Goal: Go to known website: Access a specific website the user already knows

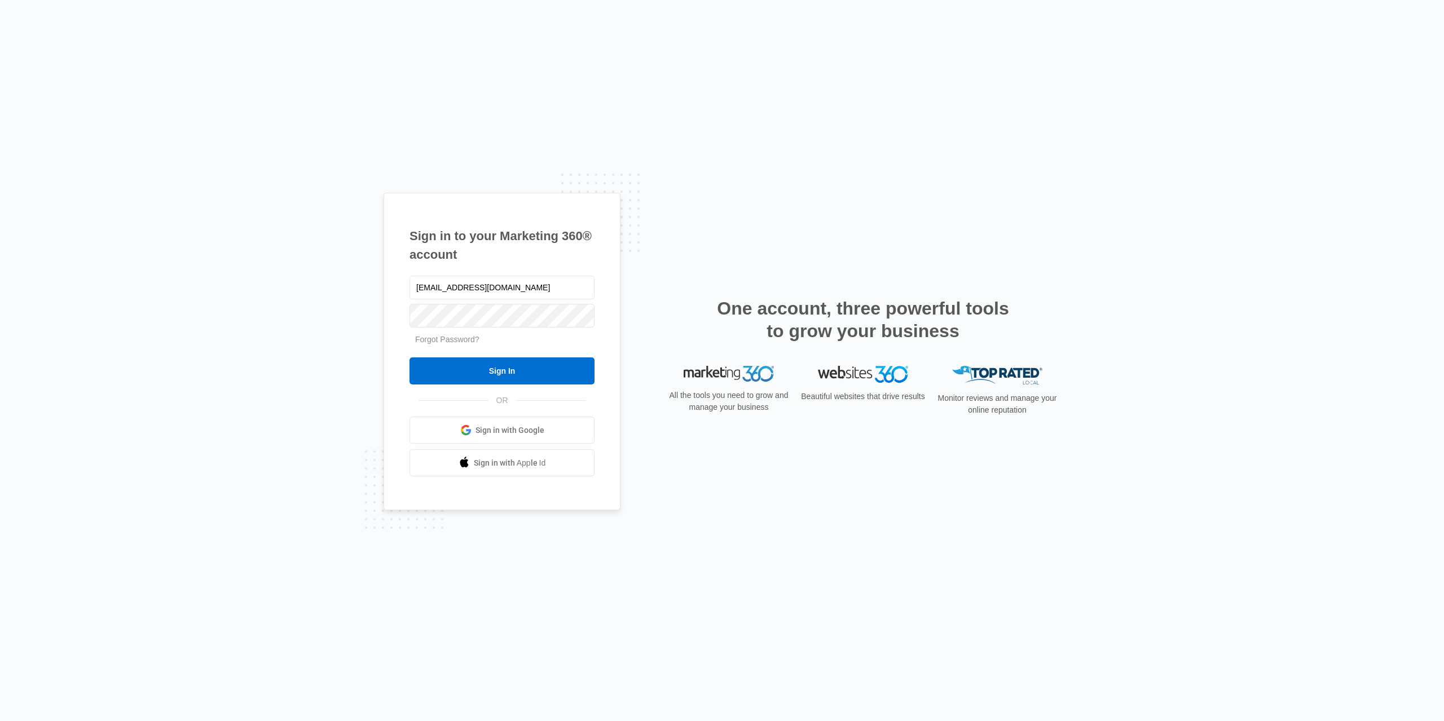
type input "ivy@jlbmedia.com"
click at [409, 358] on input "Sign In" at bounding box center [501, 371] width 185 height 27
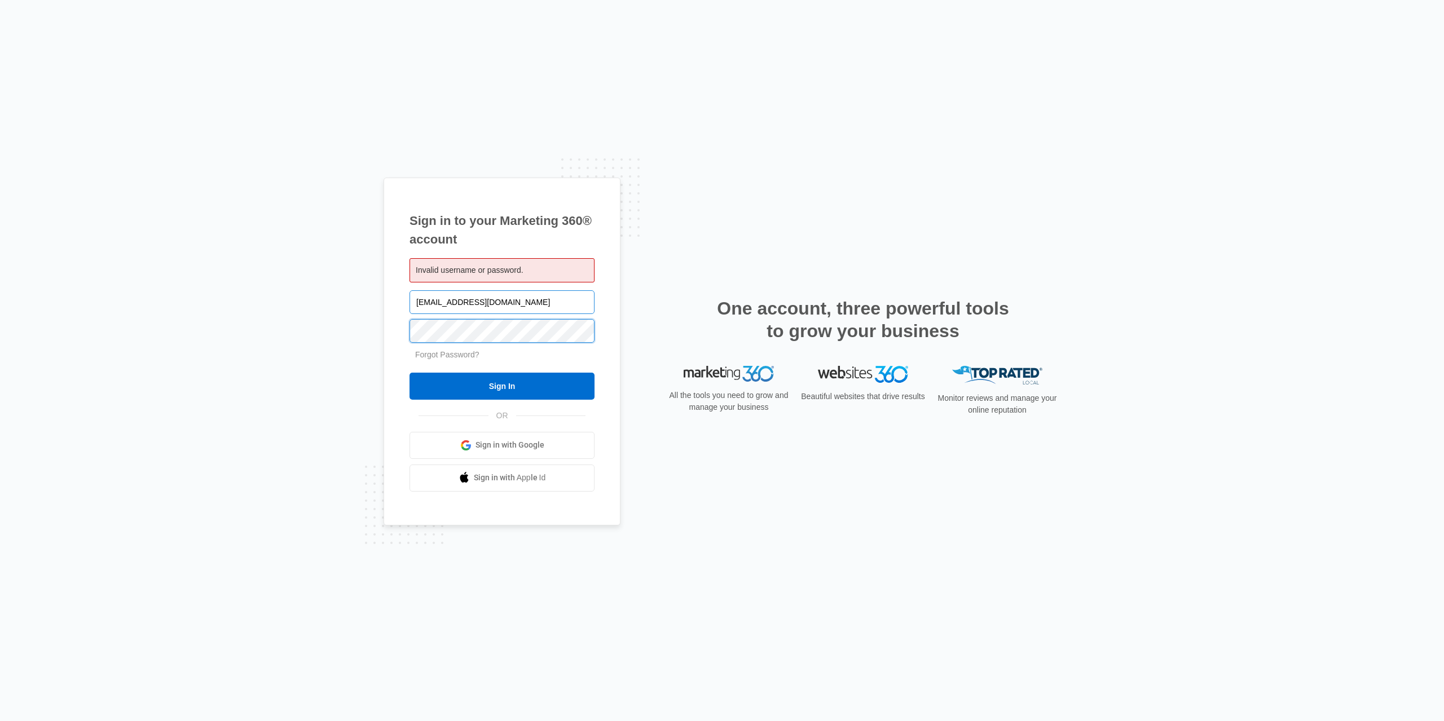
click at [409, 373] on input "Sign In" at bounding box center [501, 386] width 185 height 27
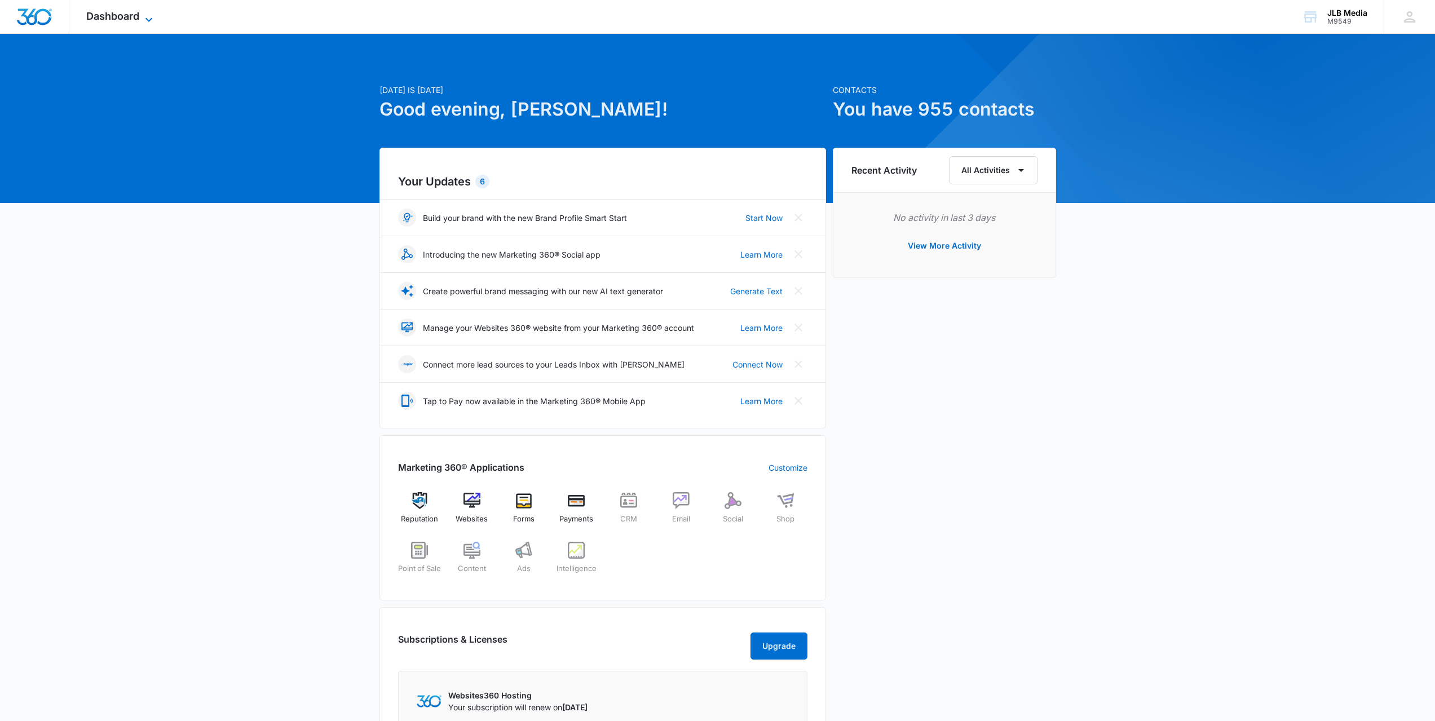
click at [149, 11] on div "Dashboard Apps Reputation Websites Forms CRM Email Social Shop Payments POS Con…" at bounding box center [120, 16] width 103 height 33
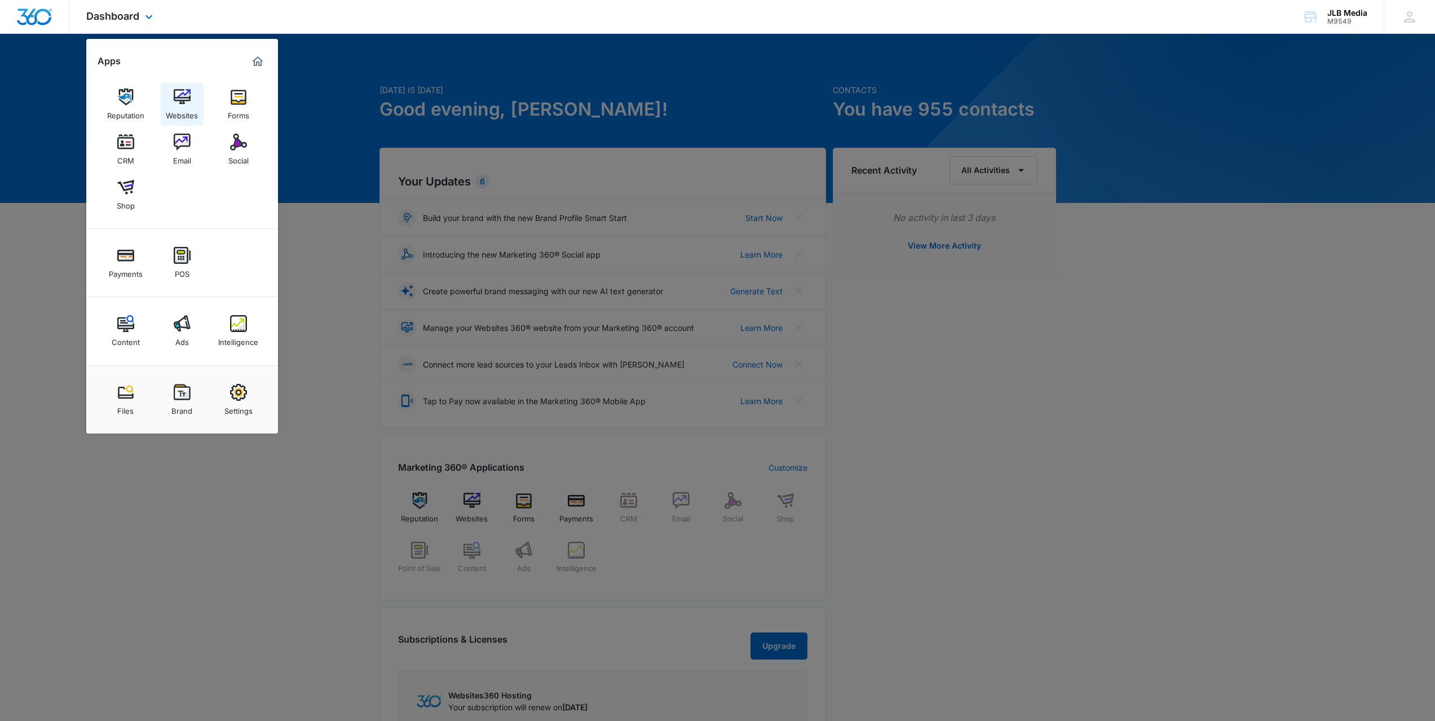
click at [178, 112] on div "Websites" at bounding box center [182, 112] width 32 height 15
